Goal: Check status: Check status

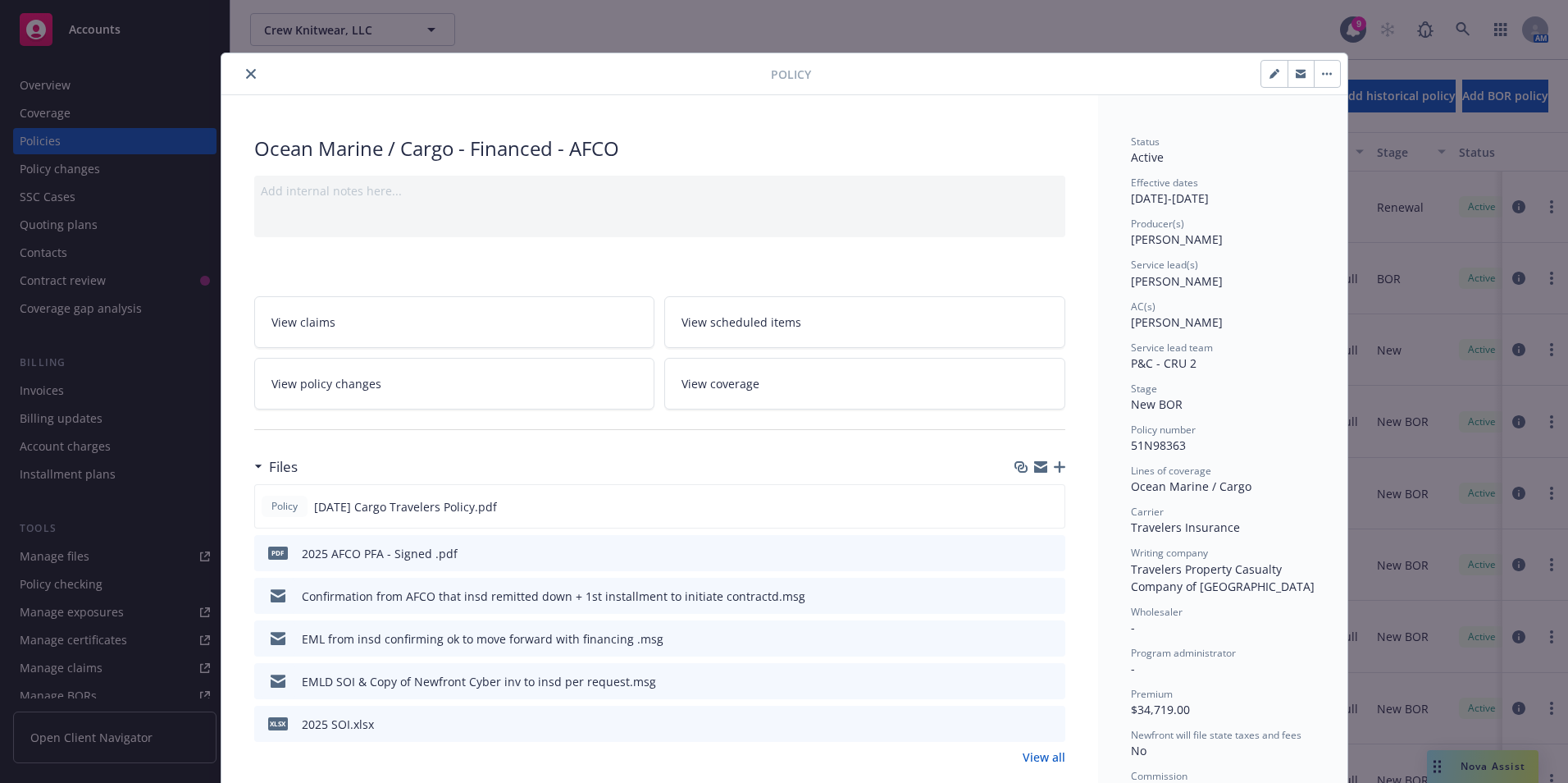
scroll to position [54, 0]
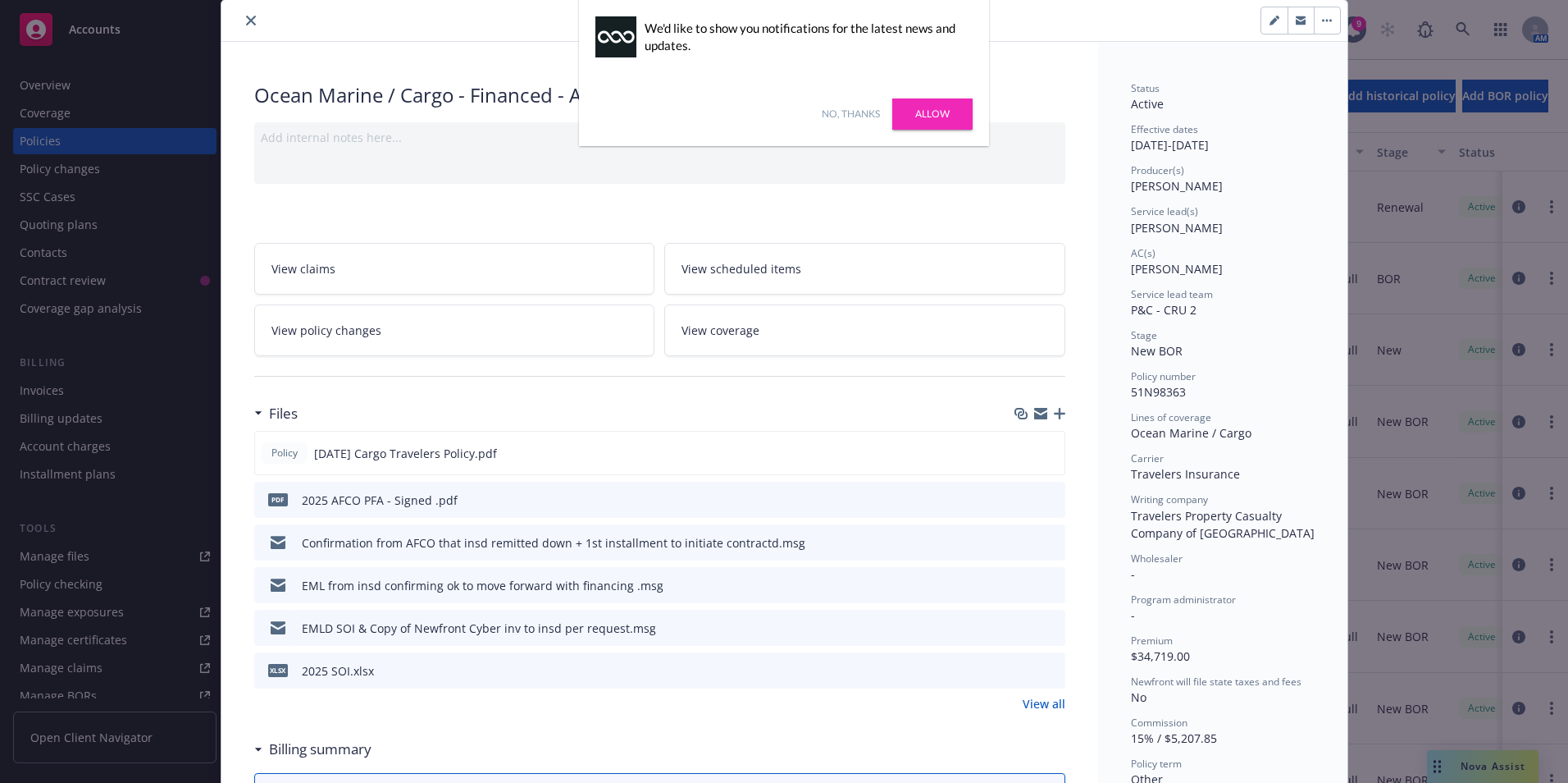
click at [246, 19] on icon "close" at bounding box center [250, 20] width 10 height 10
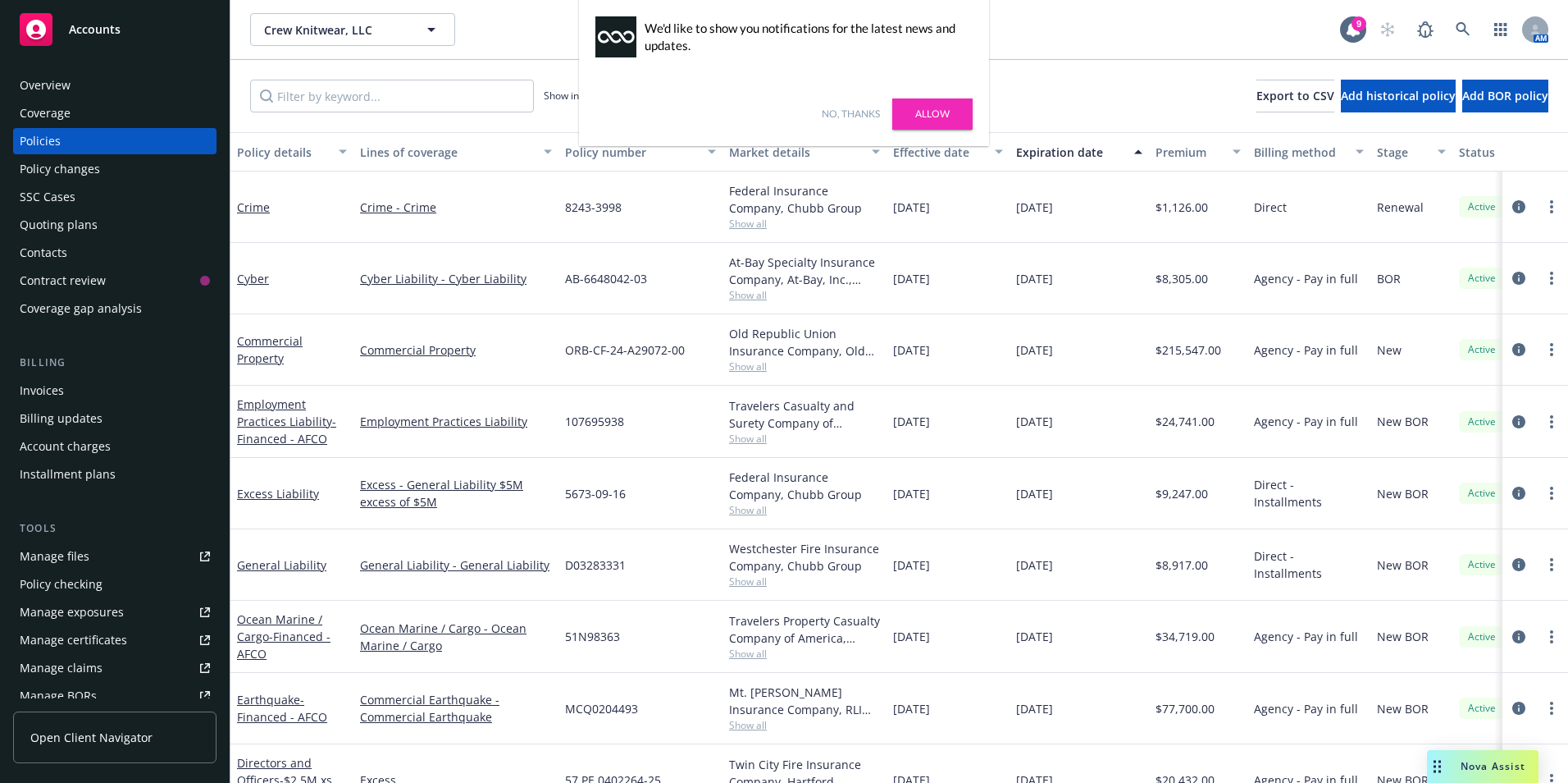
click at [859, 115] on link "No, thanks" at bounding box center [851, 114] width 58 height 15
